Goal: Information Seeking & Learning: Understand process/instructions

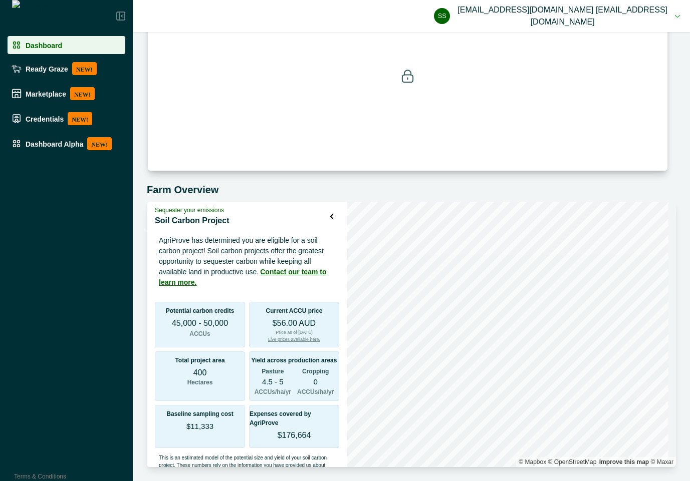
scroll to position [5, 0]
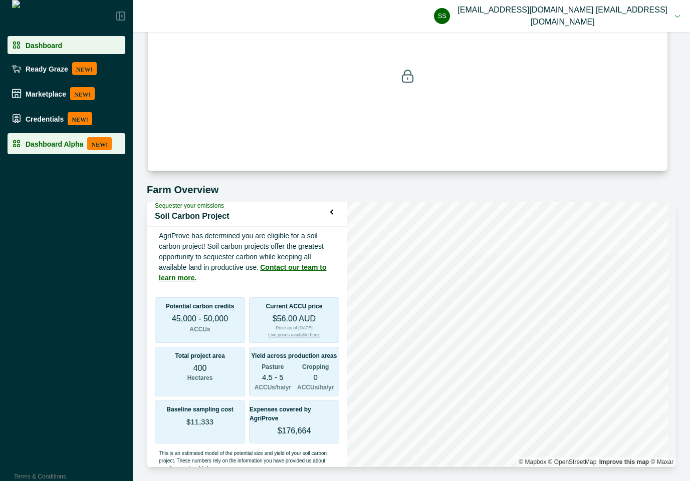
click at [54, 153] on li "Dashboard Alpha NEW!" at bounding box center [67, 143] width 118 height 21
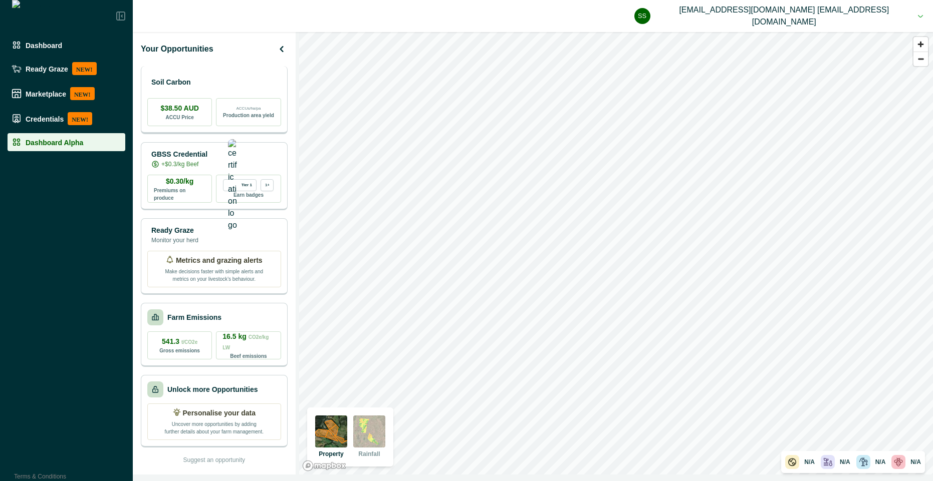
click at [217, 89] on div "Soil Carbon" at bounding box center [214, 82] width 134 height 20
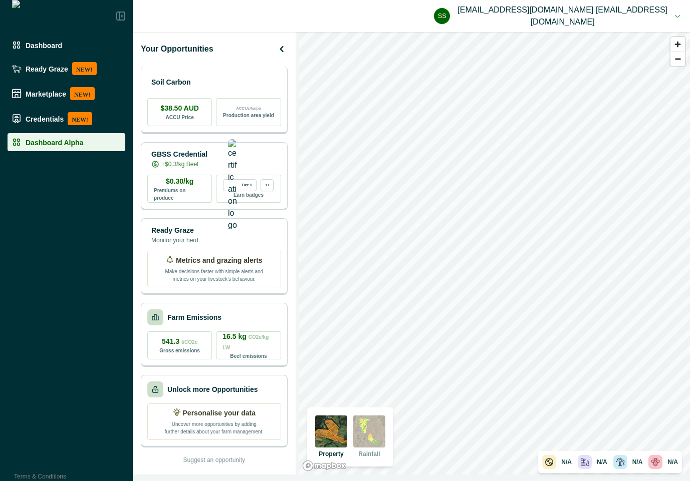
click at [235, 88] on div "Soil Carbon" at bounding box center [214, 82] width 134 height 20
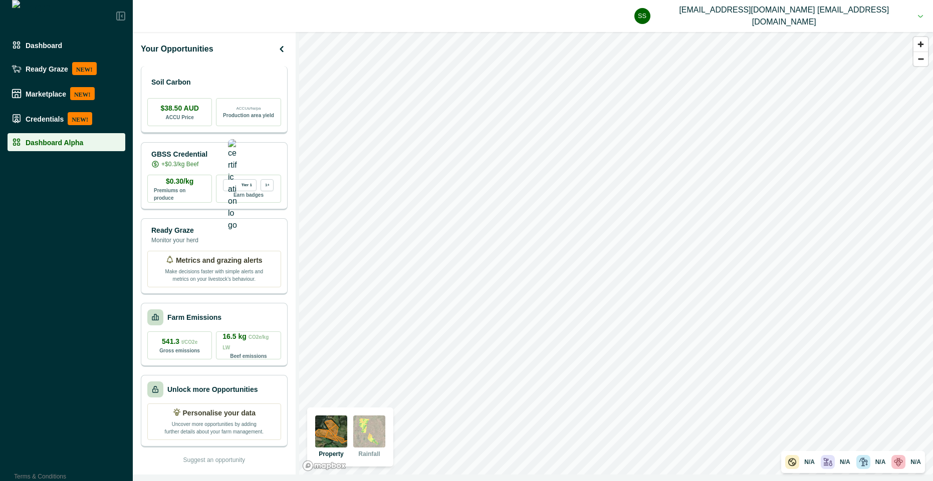
click at [223, 86] on div "Soil Carbon" at bounding box center [214, 82] width 134 height 20
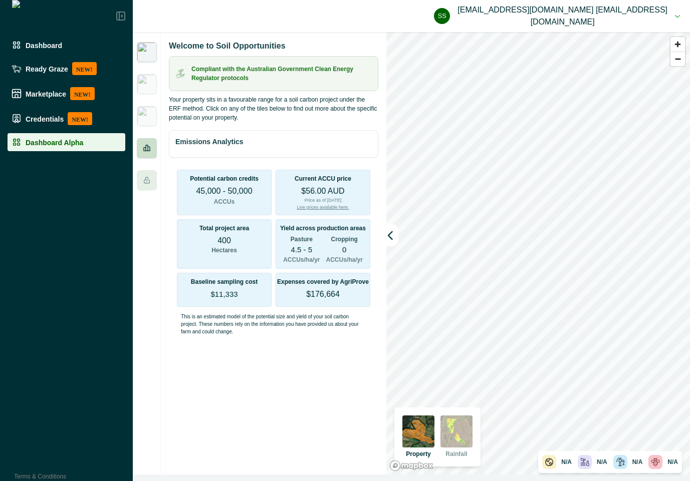
click at [148, 146] on icon at bounding box center [147, 148] width 8 height 8
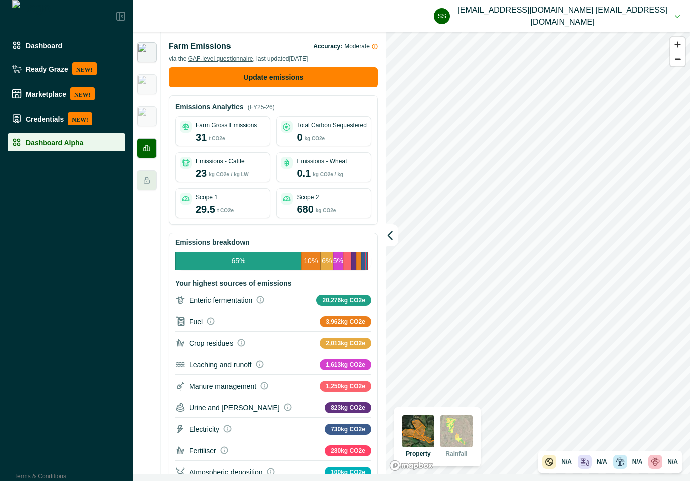
click at [145, 57] on img at bounding box center [147, 52] width 20 height 20
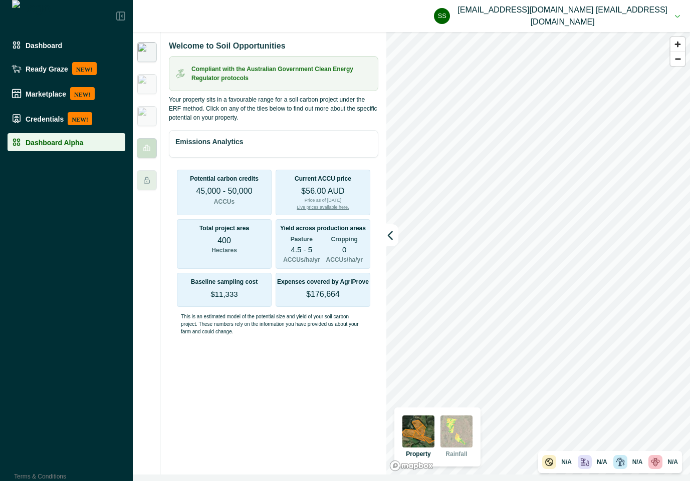
click at [144, 150] on icon at bounding box center [147, 148] width 8 height 8
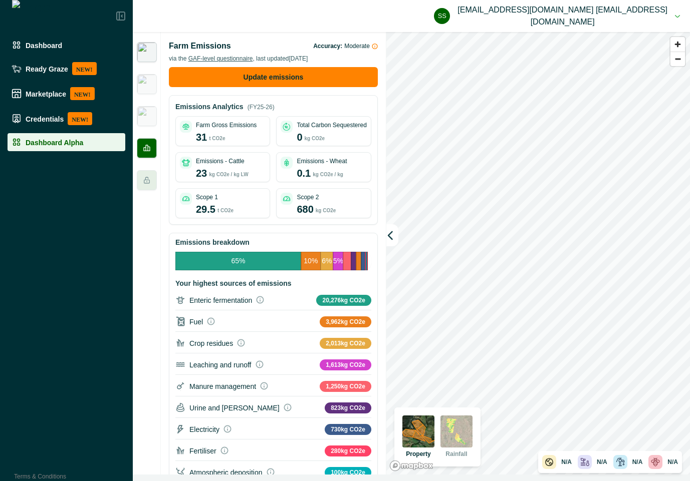
click at [146, 49] on img at bounding box center [147, 52] width 20 height 20
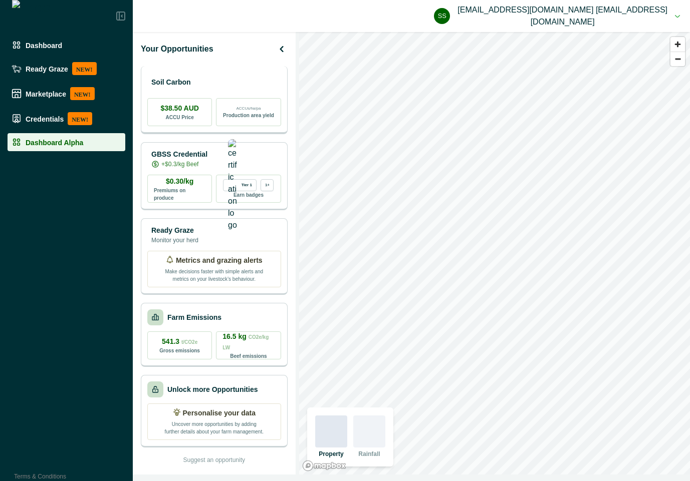
click at [209, 82] on div "Soil Carbon" at bounding box center [214, 82] width 134 height 20
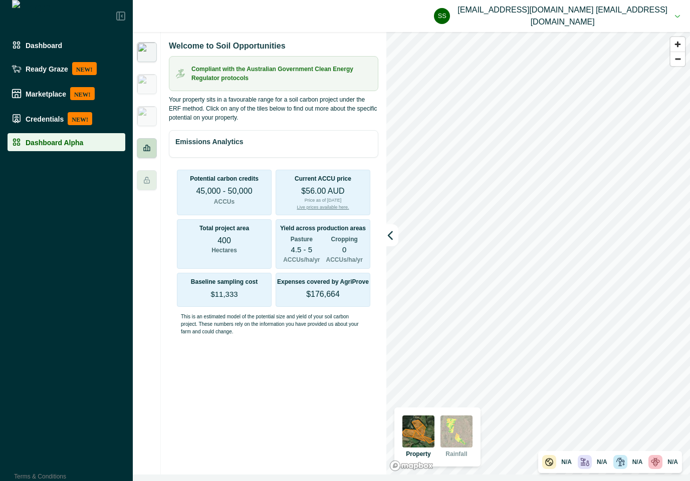
click at [146, 144] on icon at bounding box center [147, 148] width 8 height 8
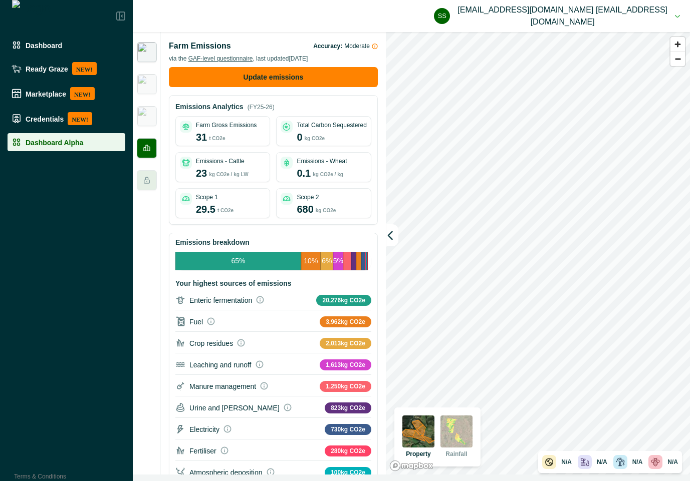
click at [144, 53] on img at bounding box center [147, 52] width 20 height 20
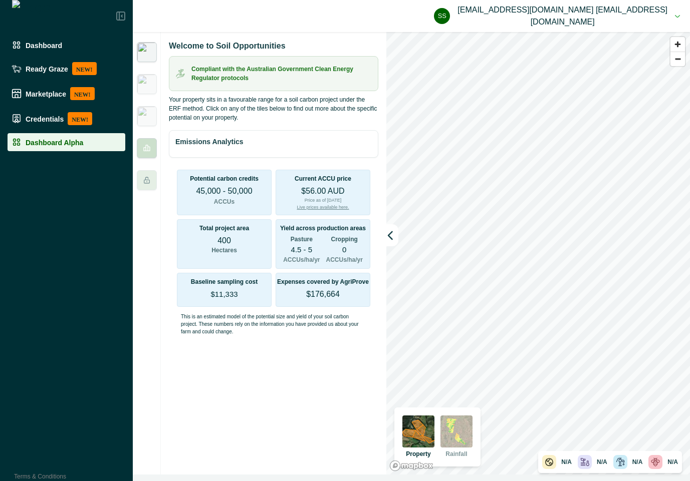
click at [147, 150] on icon at bounding box center [147, 148] width 8 height 8
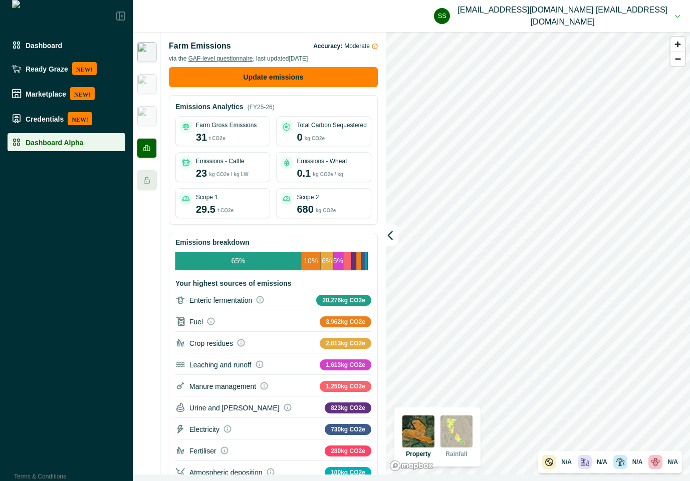
click at [144, 48] on img at bounding box center [147, 52] width 20 height 20
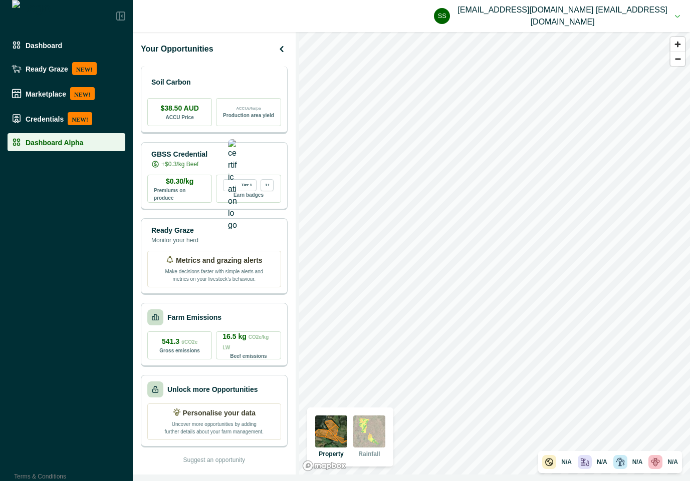
click at [214, 73] on div "Soil Carbon" at bounding box center [214, 82] width 134 height 20
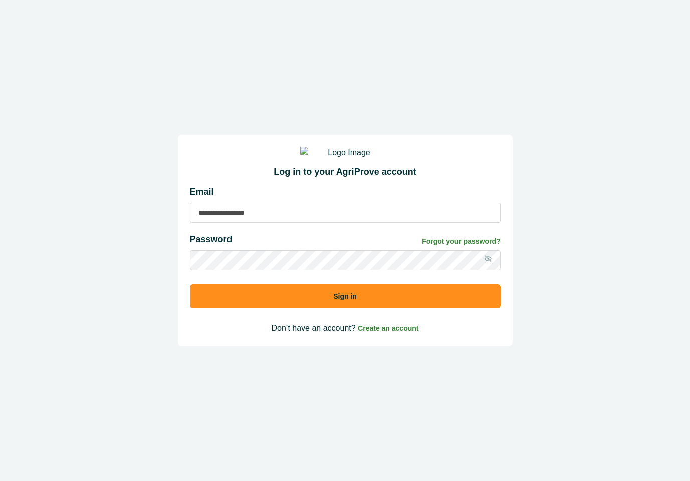
type input "**********"
click at [356, 303] on button "Sign in" at bounding box center [345, 297] width 311 height 24
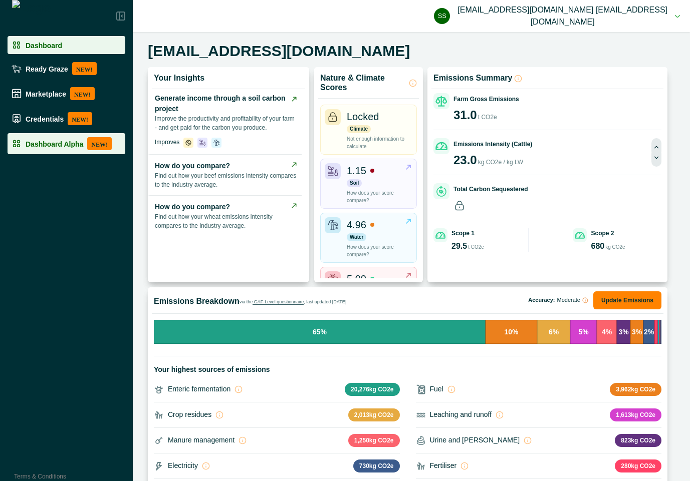
click at [38, 140] on p "Dashboard Alpha" at bounding box center [55, 144] width 58 height 8
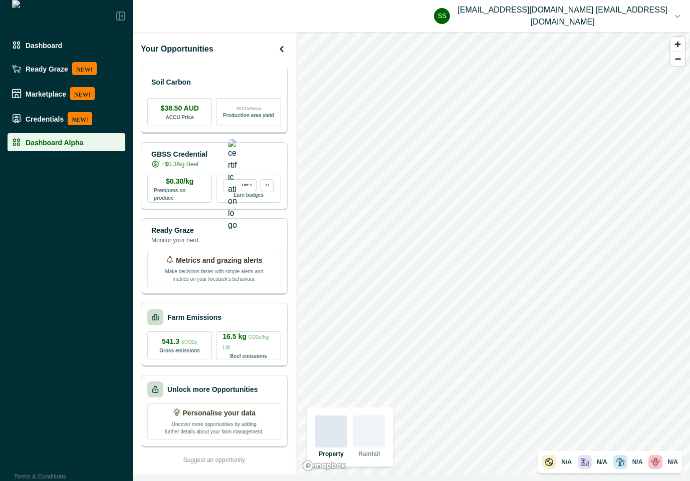
click at [219, 78] on div "Soil Carbon" at bounding box center [214, 82] width 134 height 20
click at [191, 82] on p "Soil Carbon" at bounding box center [171, 82] width 40 height 11
click at [227, 89] on div "Soil Carbon" at bounding box center [214, 82] width 134 height 20
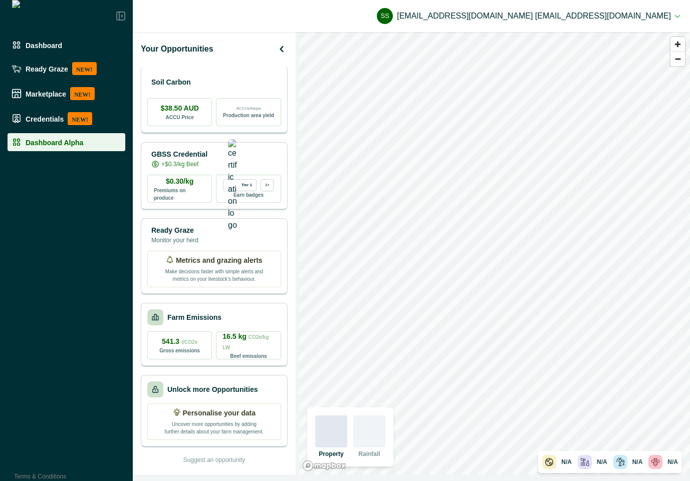
click at [240, 76] on div "Soil Carbon" at bounding box center [214, 82] width 134 height 20
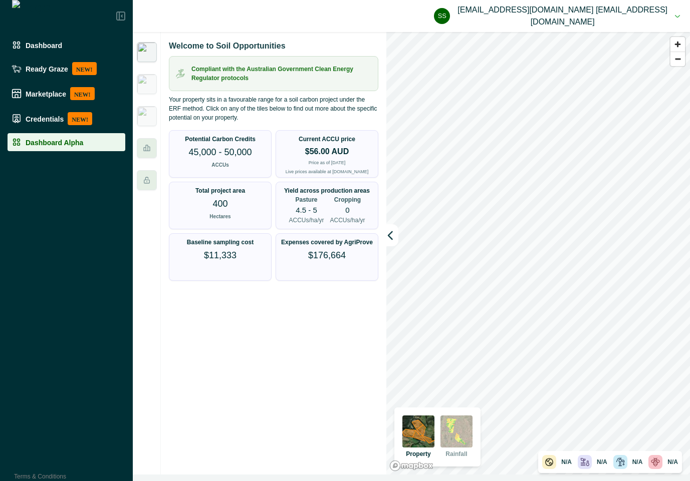
click at [297, 240] on p "Expenses covered by AgriProve" at bounding box center [327, 242] width 92 height 7
click at [301, 364] on div "Welcome to Soil Opportunities Compliant with the Australian Government Clean En…" at bounding box center [273, 253] width 225 height 443
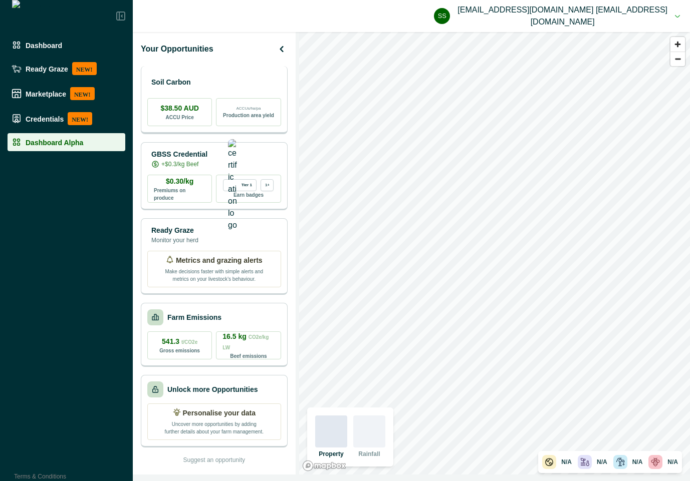
click at [254, 88] on div "Soil Carbon" at bounding box center [214, 82] width 134 height 20
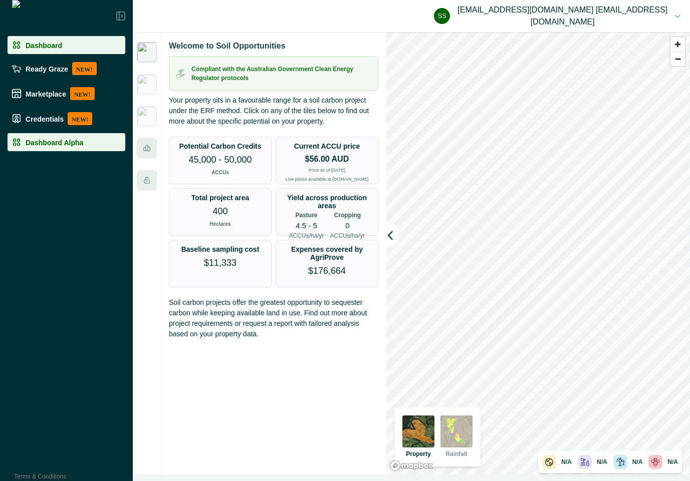
click at [66, 44] on div "Dashboard" at bounding box center [67, 45] width 110 height 10
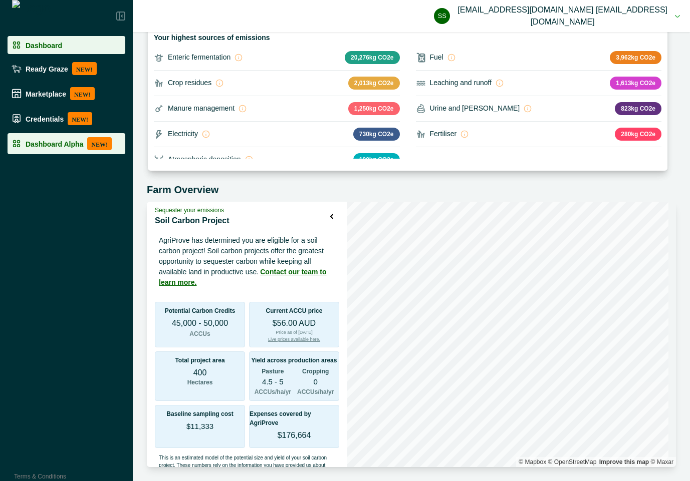
click at [44, 135] on li "Dashboard Alpha NEW!" at bounding box center [67, 143] width 118 height 21
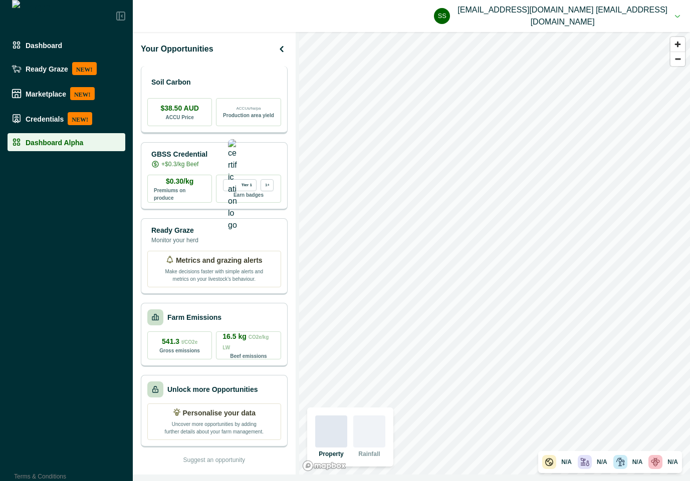
click at [209, 81] on div "Soil Carbon" at bounding box center [214, 82] width 134 height 20
click at [223, 77] on div "Soil Carbon" at bounding box center [214, 82] width 134 height 20
click at [207, 74] on div "Soil Carbon" at bounding box center [214, 82] width 134 height 20
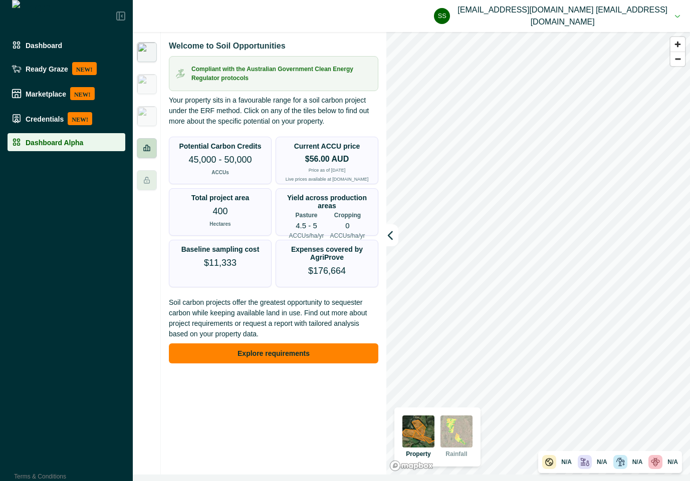
click at [147, 146] on icon at bounding box center [146, 148] width 7 height 7
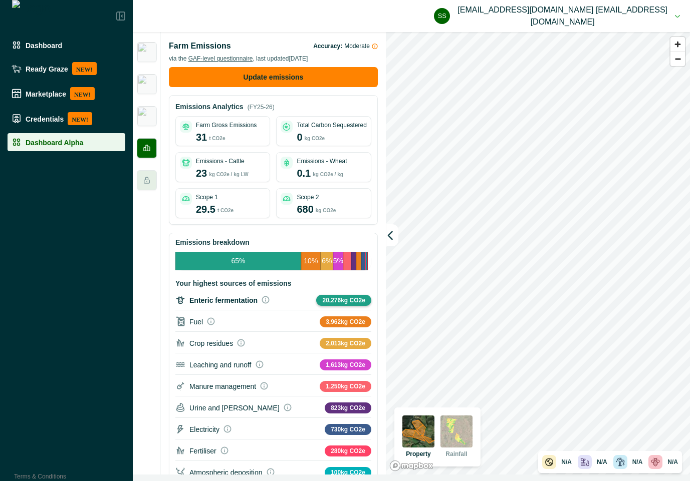
click at [262, 300] on icon at bounding box center [266, 300] width 8 height 8
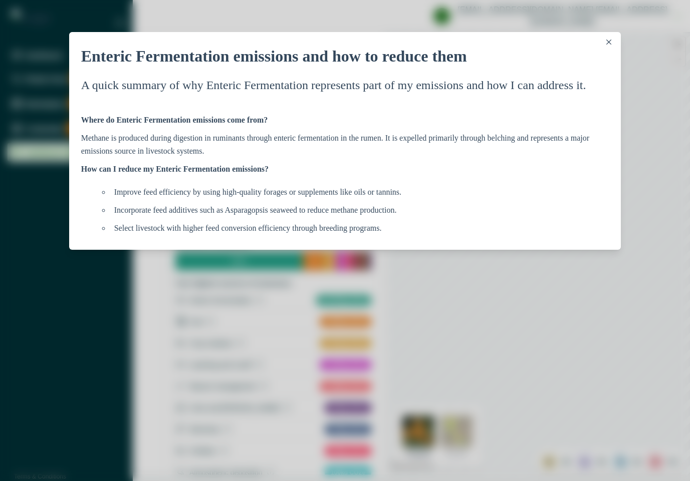
click at [610, 38] on button "Close" at bounding box center [609, 42] width 12 height 12
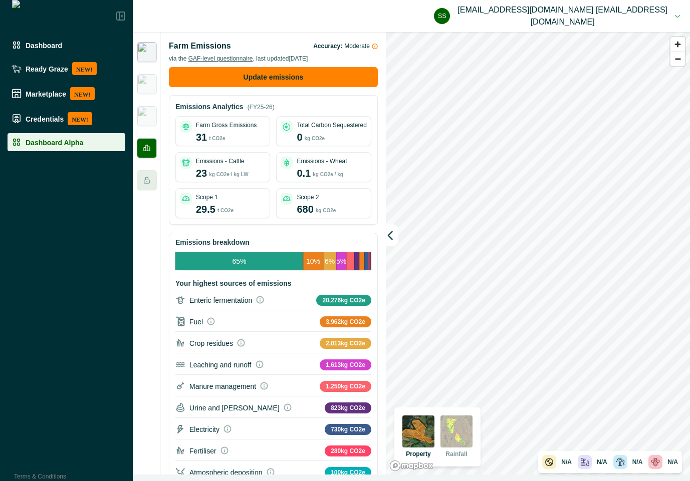
click at [144, 54] on img at bounding box center [147, 52] width 20 height 20
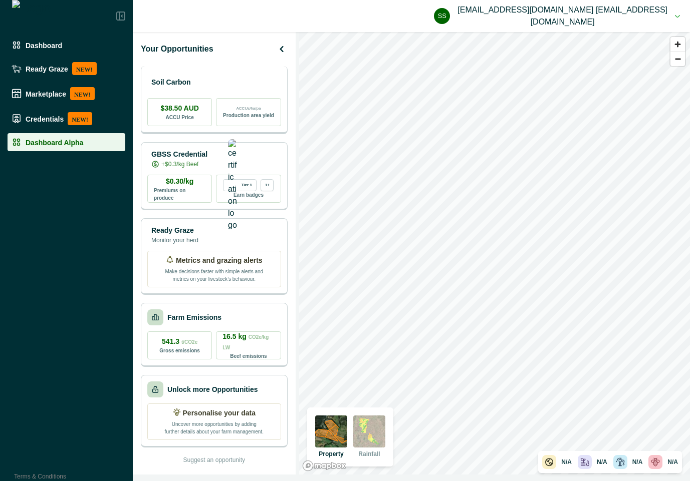
click at [226, 93] on div "Soil Carbon $38.50 AUD ACCU Price ACCUs/ha/pa Production area yield" at bounding box center [214, 100] width 147 height 68
click at [243, 76] on div "Soil Carbon" at bounding box center [214, 82] width 134 height 20
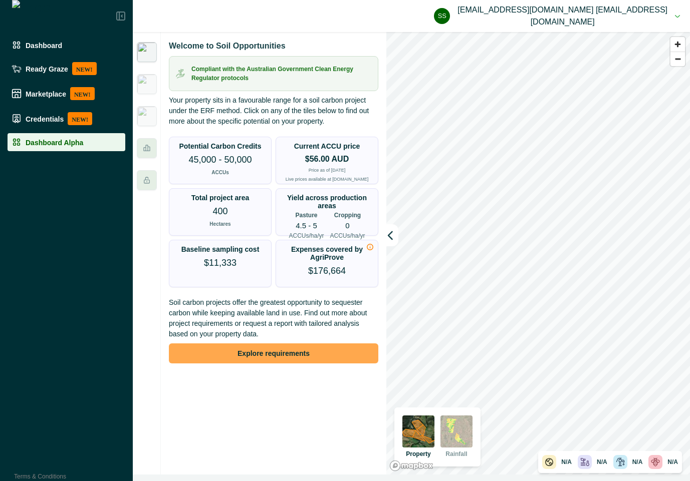
click at [292, 353] on button "Explore requirements" at bounding box center [273, 354] width 209 height 20
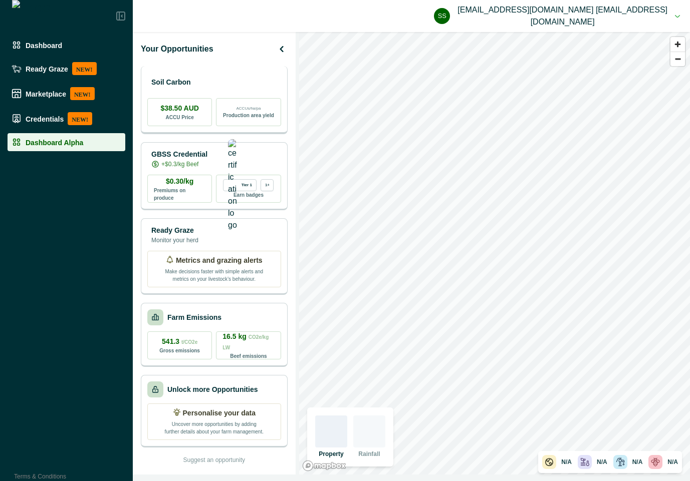
click at [209, 85] on div "Soil Carbon" at bounding box center [214, 82] width 134 height 20
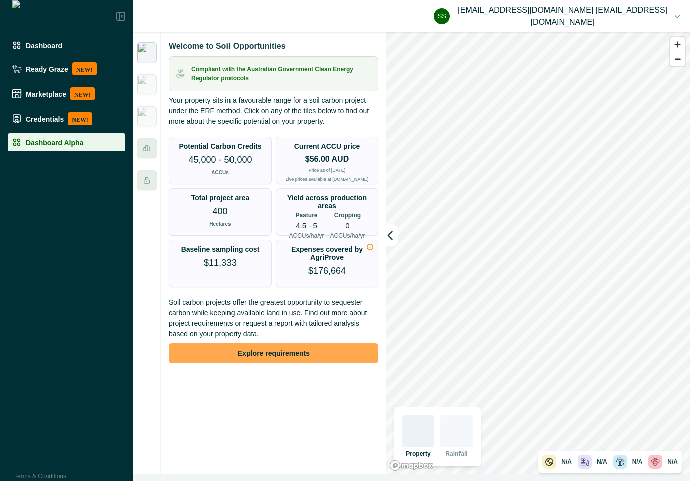
click at [268, 350] on button "Explore requirements" at bounding box center [273, 354] width 209 height 20
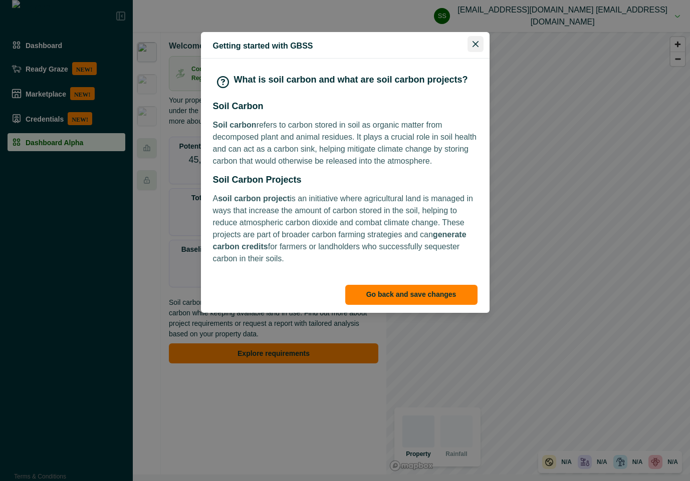
click at [475, 45] on icon "Close" at bounding box center [475, 44] width 6 height 6
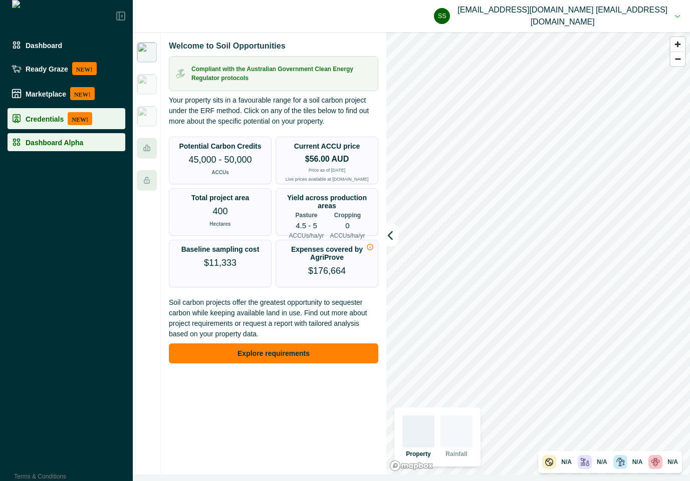
click at [44, 115] on p "Credentials" at bounding box center [45, 119] width 38 height 8
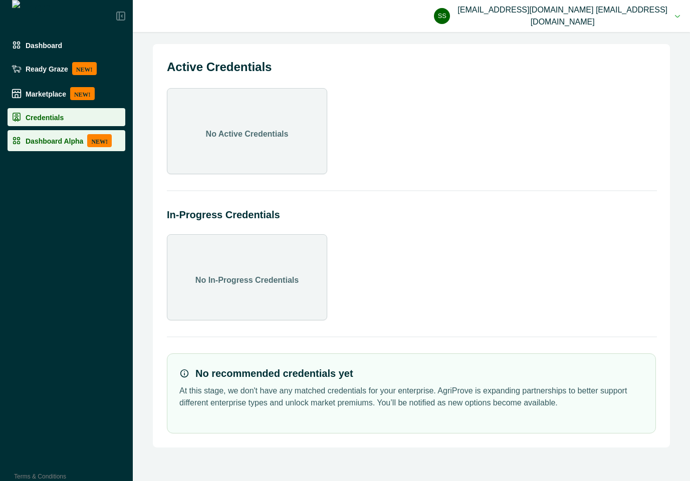
click at [45, 142] on p "Dashboard Alpha" at bounding box center [55, 141] width 58 height 8
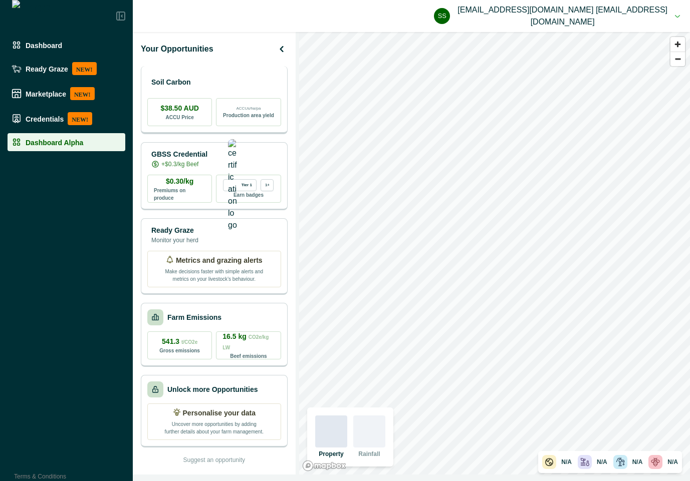
click at [191, 79] on p "Soil Carbon" at bounding box center [171, 82] width 40 height 11
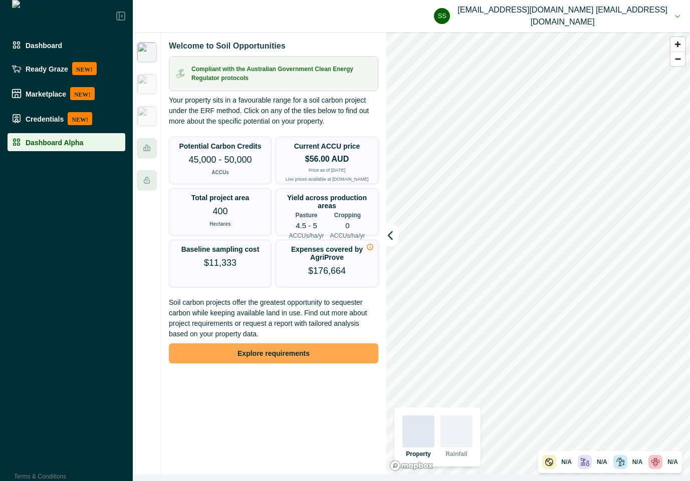
click at [258, 351] on button "Explore requirements" at bounding box center [273, 354] width 209 height 20
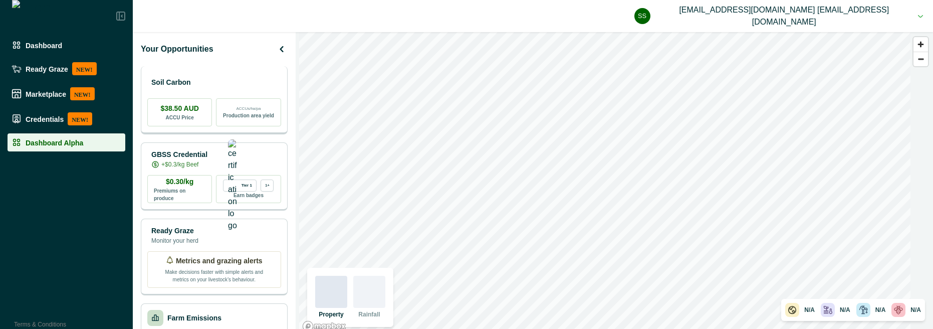
click at [229, 84] on div "Soil Carbon" at bounding box center [214, 82] width 134 height 20
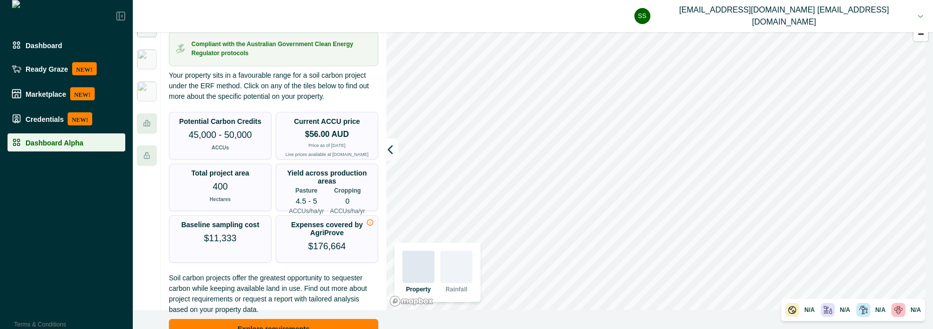
scroll to position [29, 0]
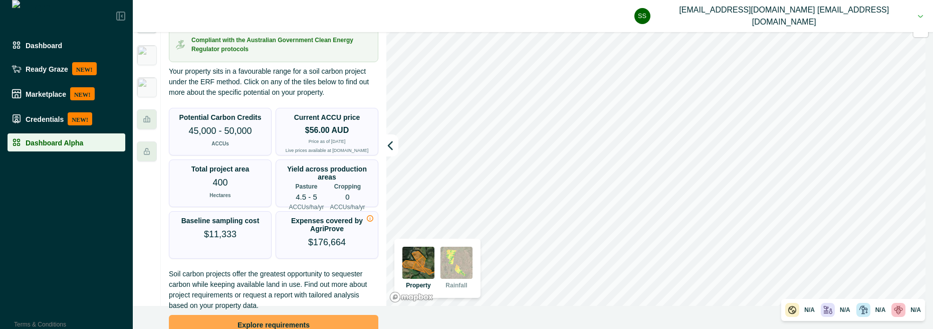
click at [305, 296] on button "Explore requirements" at bounding box center [273, 325] width 209 height 20
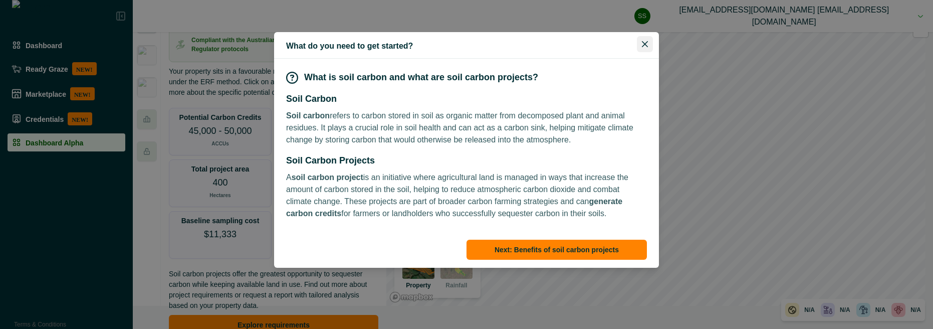
click at [640, 41] on button "Close" at bounding box center [645, 44] width 16 height 16
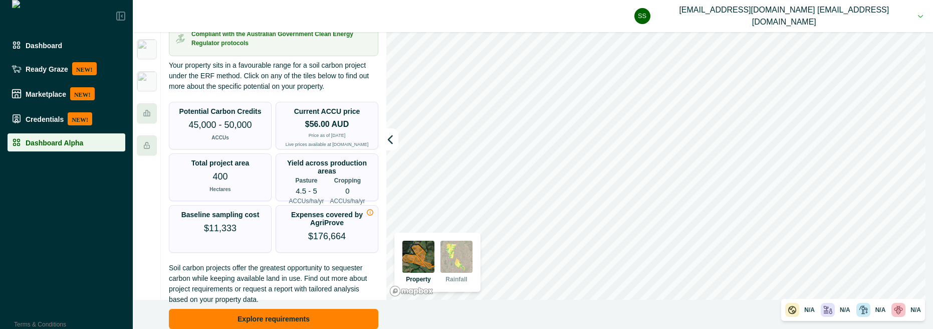
click at [39, 145] on p "Dashboard Alpha" at bounding box center [55, 142] width 58 height 8
click at [60, 47] on div "Dashboard" at bounding box center [67, 45] width 110 height 10
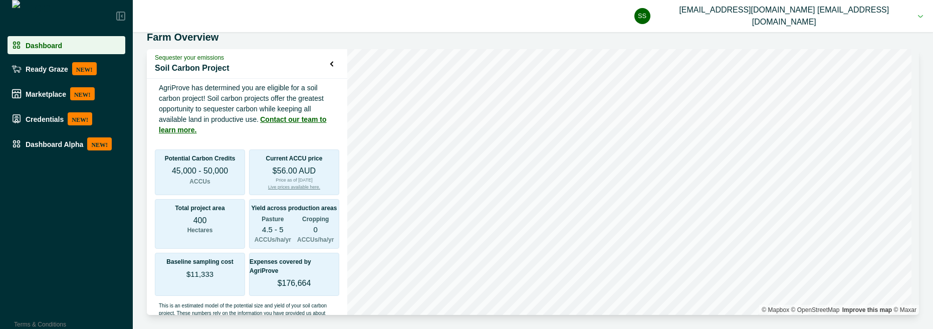
scroll to position [5, 0]
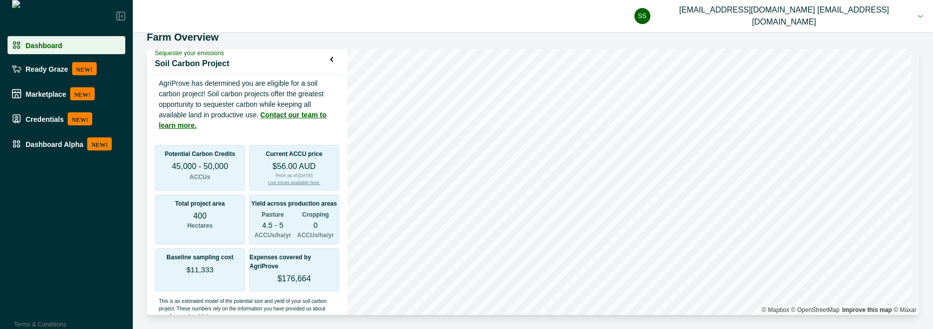
click at [870, 20] on button "ss scp@agriprove.io scp@agriprove.io" at bounding box center [778, 16] width 289 height 32
click at [848, 44] on button "Sign out" at bounding box center [823, 45] width 111 height 17
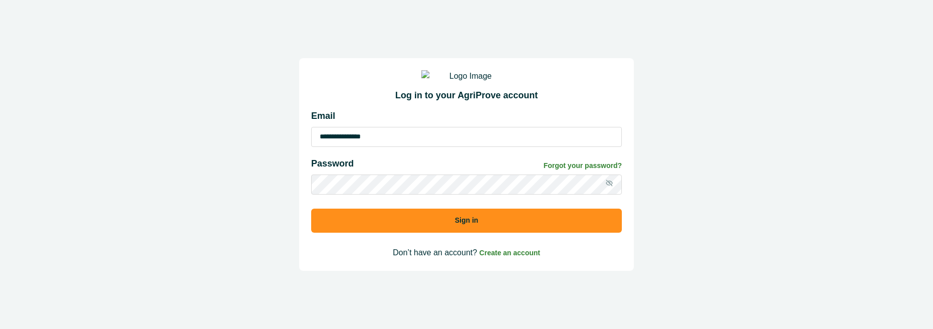
click at [432, 141] on input "**********" at bounding box center [466, 137] width 311 height 20
paste input "**"
type input "**********"
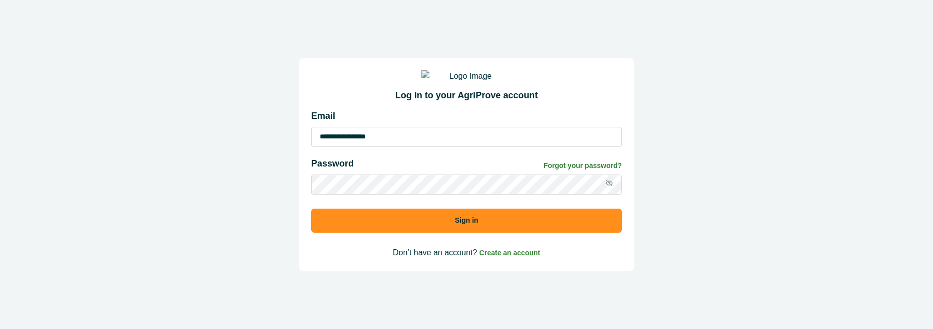
click at [465, 232] on button "Sign in" at bounding box center [466, 220] width 311 height 24
